Goal: Check status: Check status

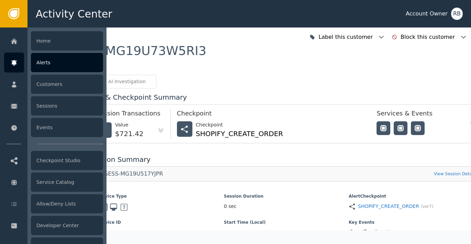
scroll to position [909, 0]
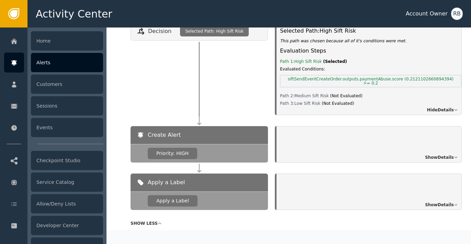
click at [43, 61] on div "Alerts" at bounding box center [67, 62] width 72 height 19
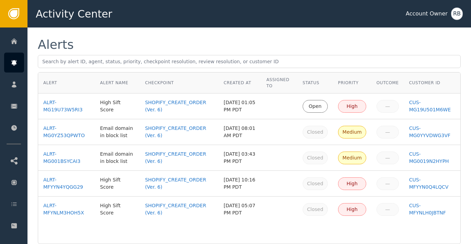
scroll to position [5, 0]
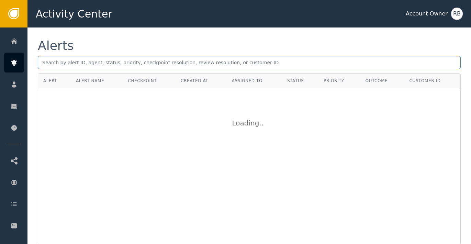
click at [70, 62] on input "text" at bounding box center [249, 62] width 423 height 13
paste input "[EMAIL_ADDRESS][DOMAIN_NAME]"
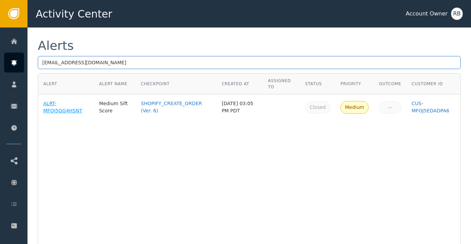
type input "[EMAIL_ADDRESS][DOMAIN_NAME]"
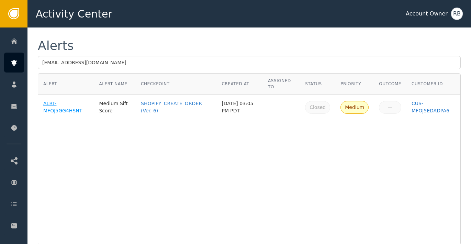
click at [67, 112] on div "ALRT-MFOJ5GG4HSNT" at bounding box center [65, 107] width 45 height 14
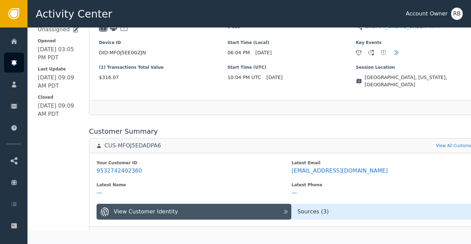
scroll to position [181, 0]
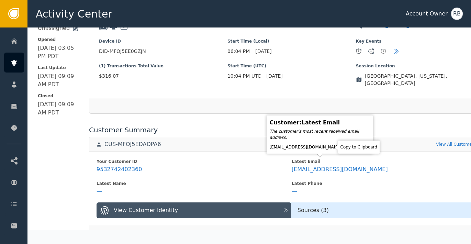
click at [344, 148] on icon at bounding box center [347, 146] width 7 height 7
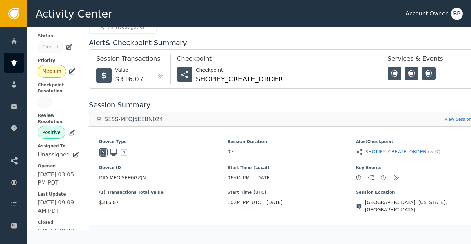
scroll to position [0, 0]
